Goal: Task Accomplishment & Management: Manage account settings

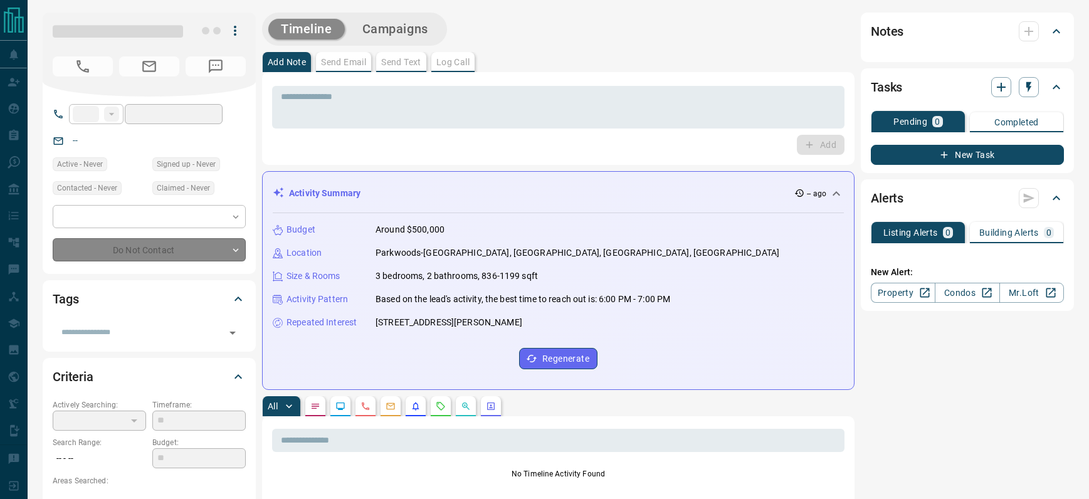
type input "**"
type input "**********"
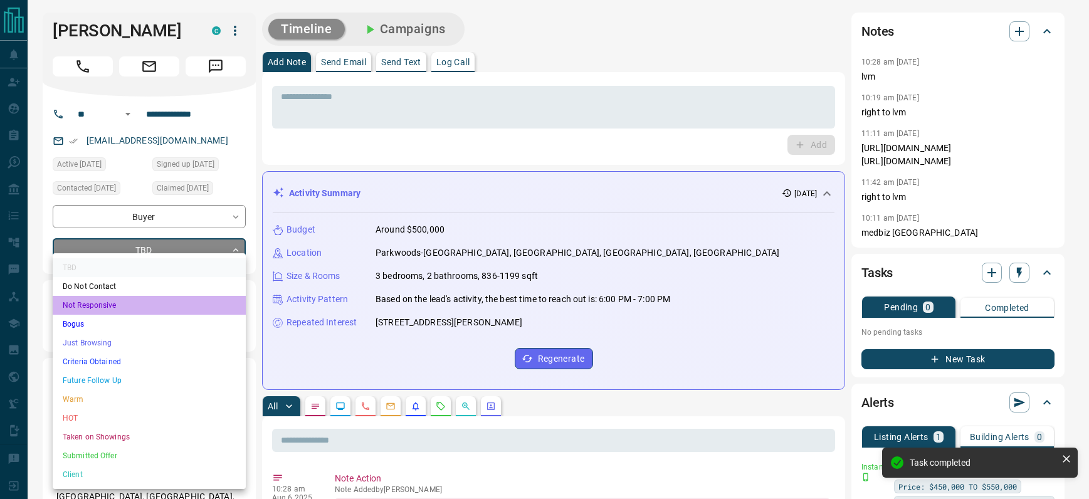
click at [103, 304] on li "Not Responsive" at bounding box center [149, 305] width 193 height 19
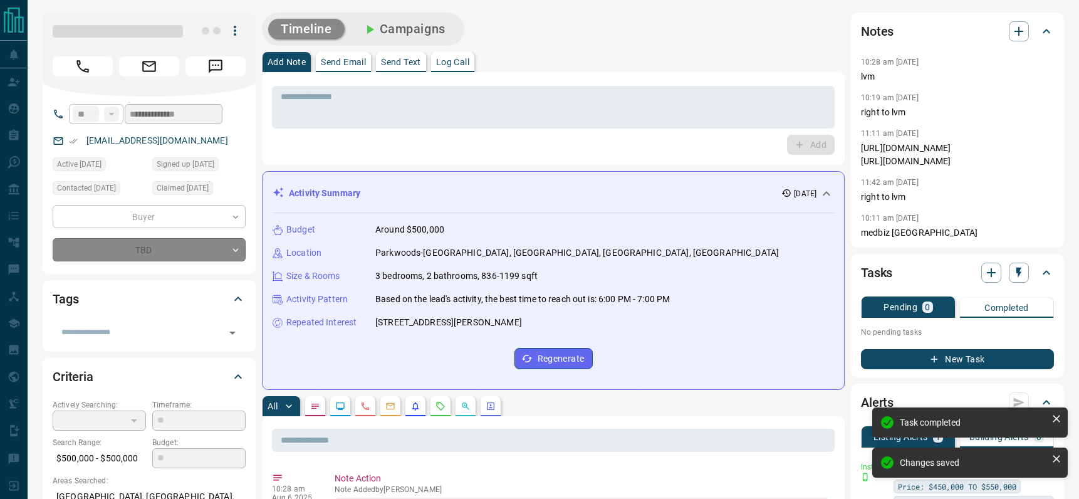
type input "*"
